Goal: Information Seeking & Learning: Learn about a topic

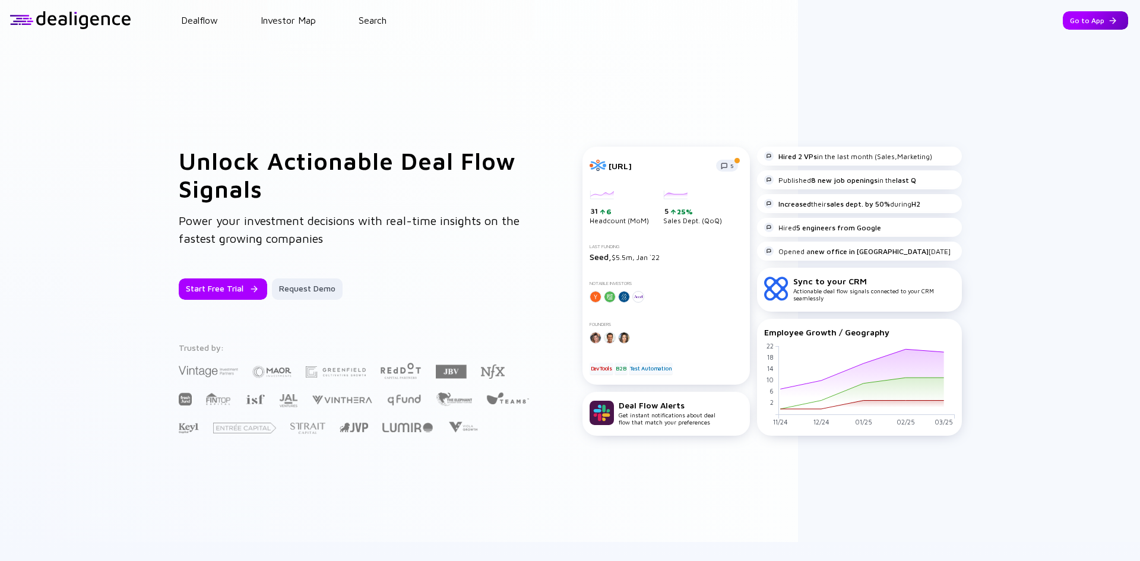
click at [1089, 29] on div "Go to App" at bounding box center [1095, 20] width 65 height 18
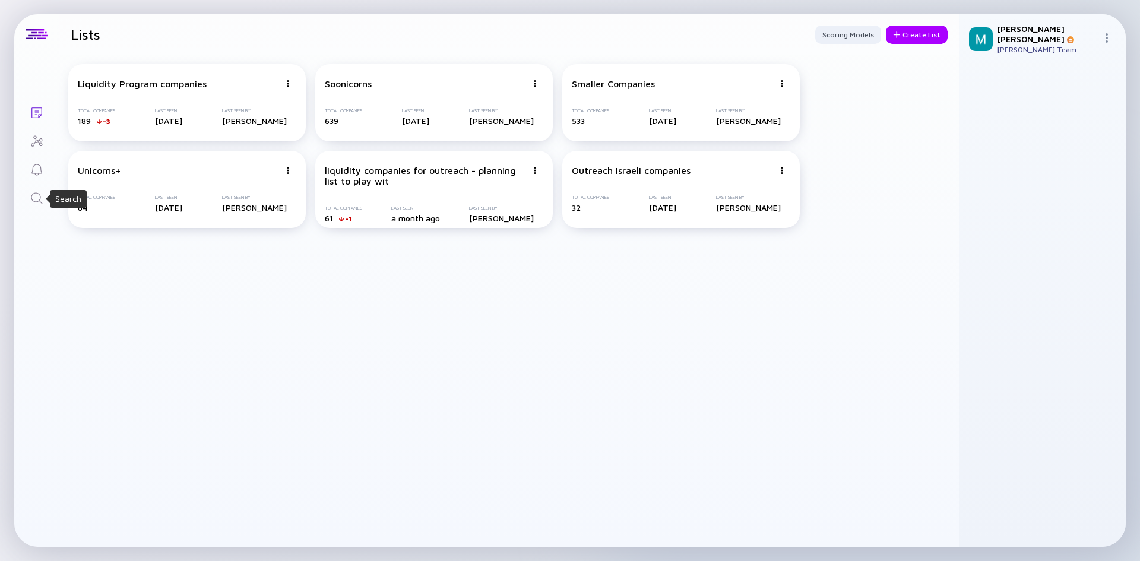
click at [36, 201] on icon "Search" at bounding box center [36, 197] width 11 height 11
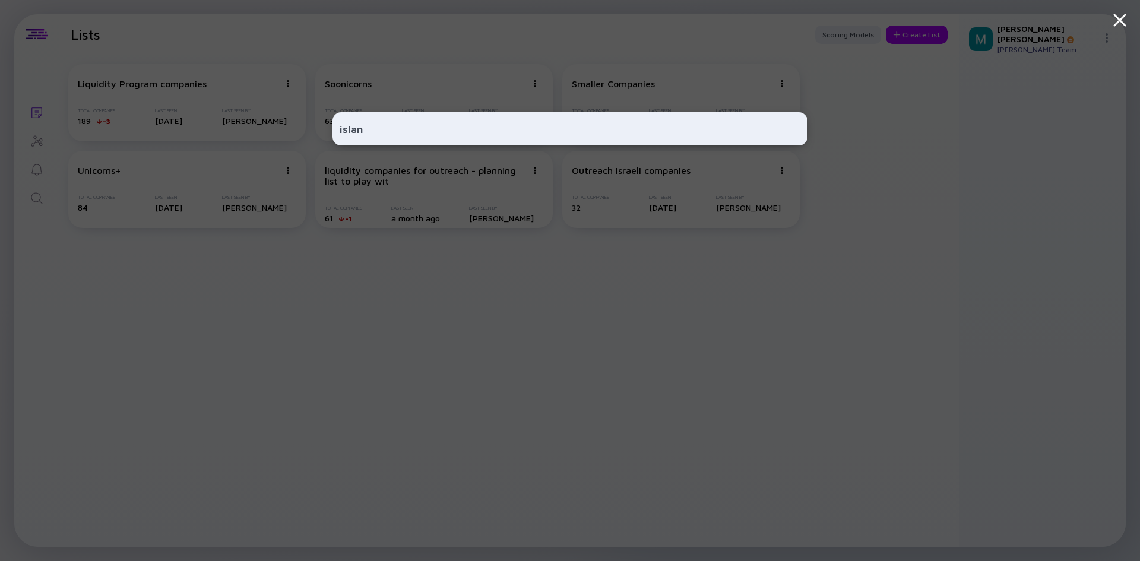
type input "island"
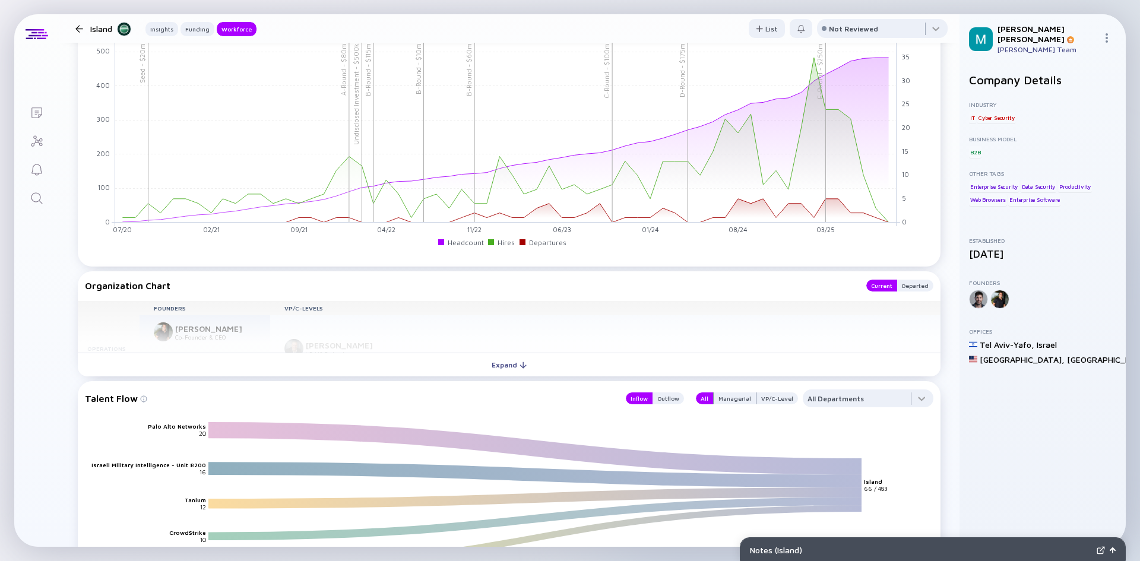
scroll to position [1156, 0]
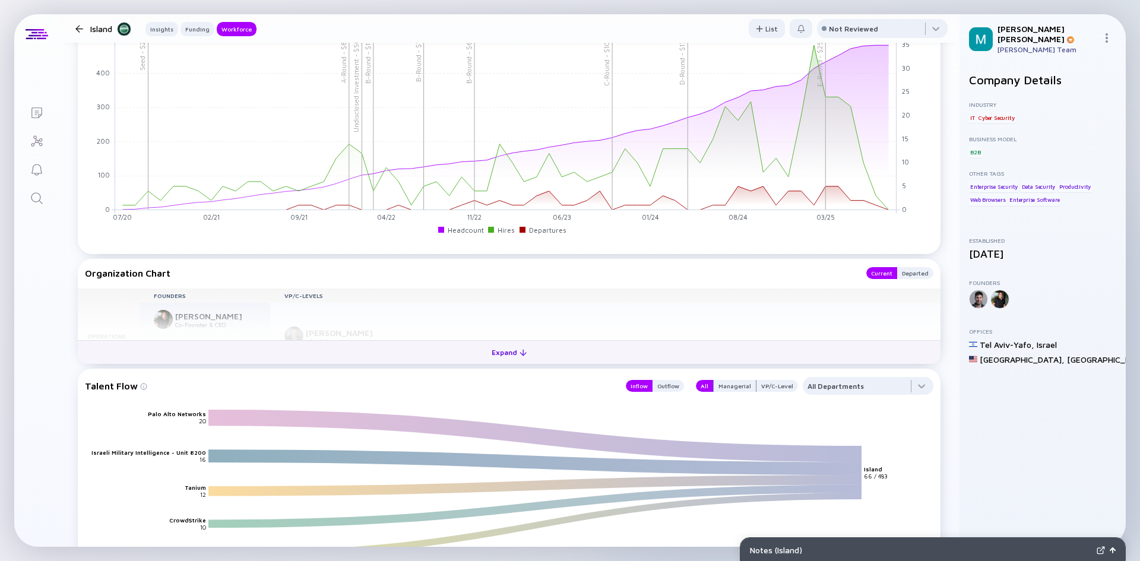
click at [513, 355] on div "Expand" at bounding box center [509, 352] width 49 height 18
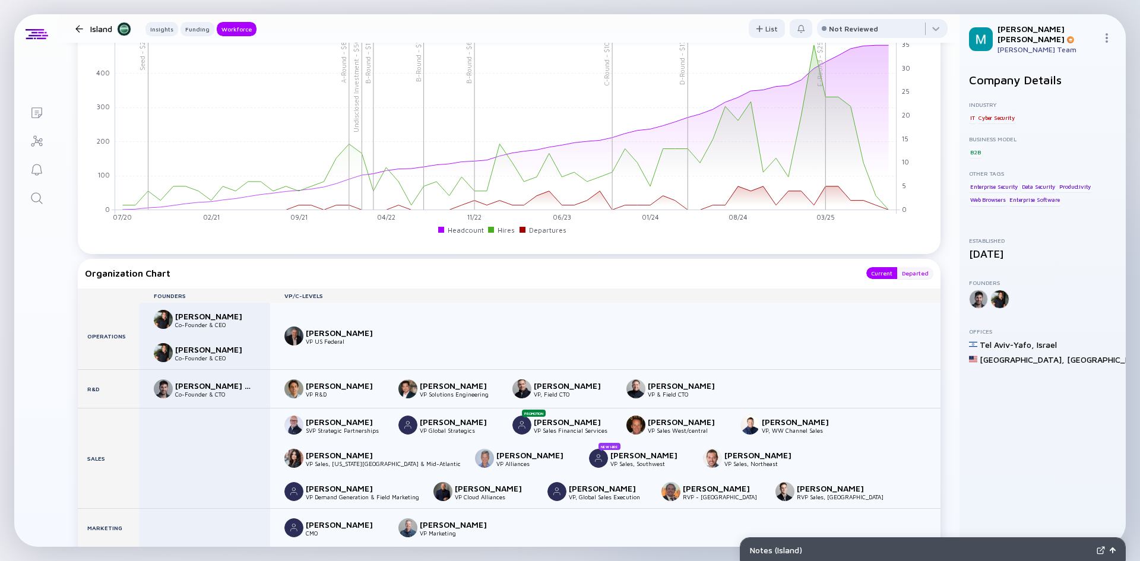
click at [914, 269] on div "Departed" at bounding box center [916, 273] width 36 height 12
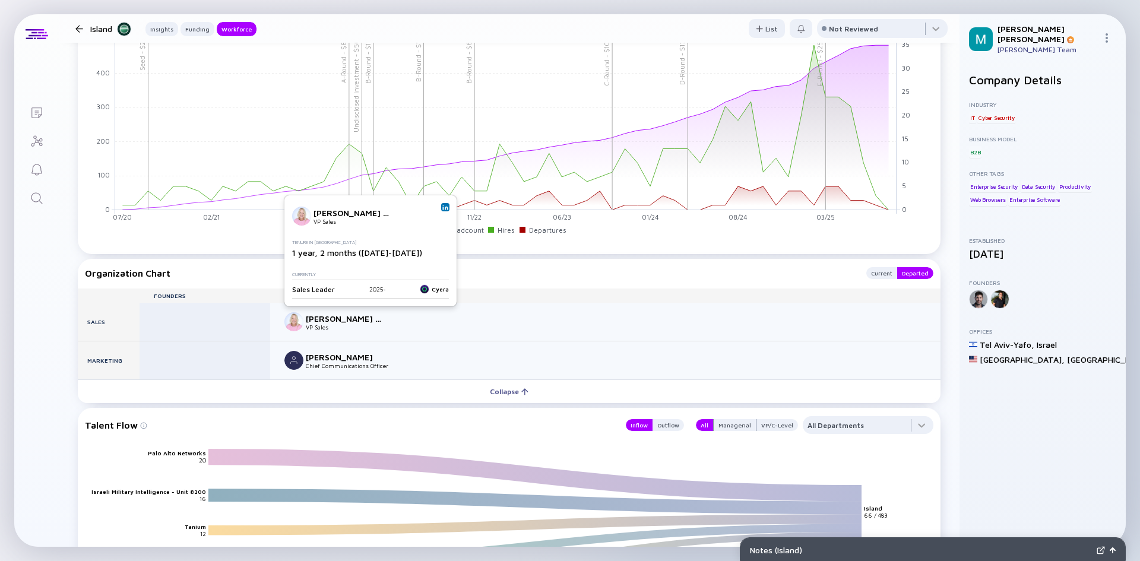
click at [444, 206] on img at bounding box center [446, 207] width 6 height 6
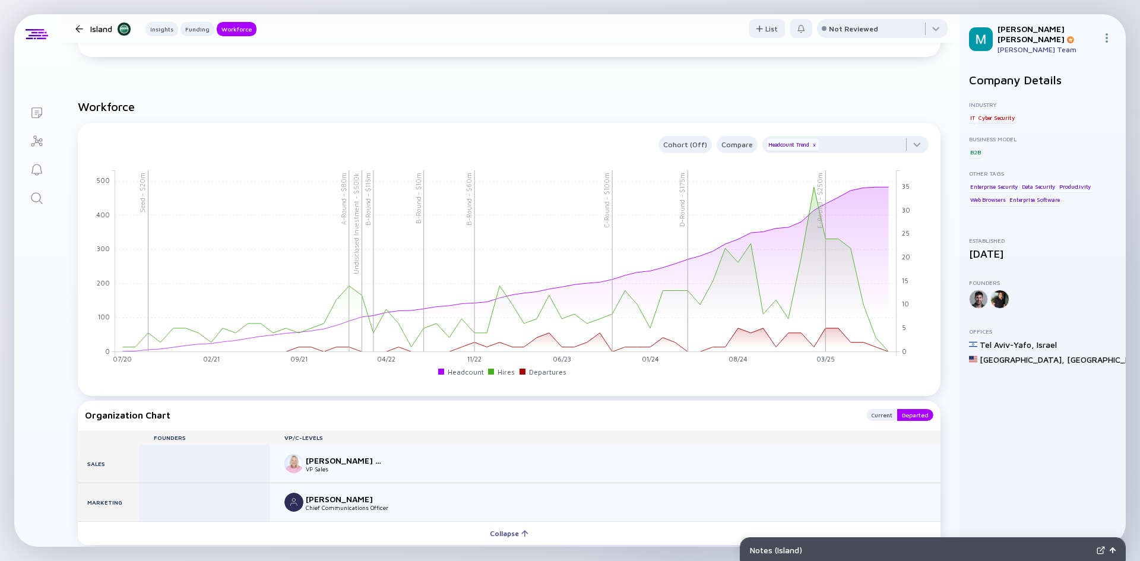
scroll to position [1002, 0]
